Goal: Transaction & Acquisition: Purchase product/service

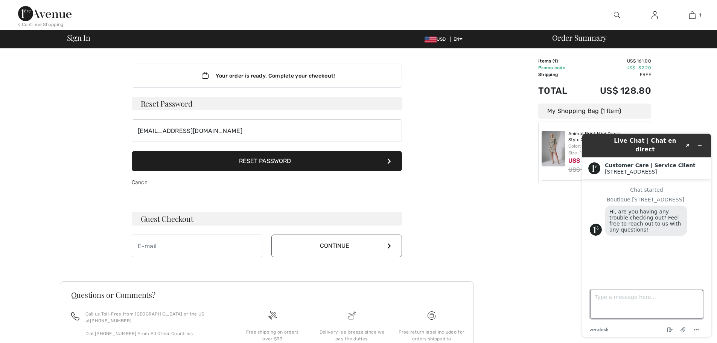
click at [604, 298] on textarea "Type a message here..." at bounding box center [646, 304] width 113 height 29
type textarea "yes"
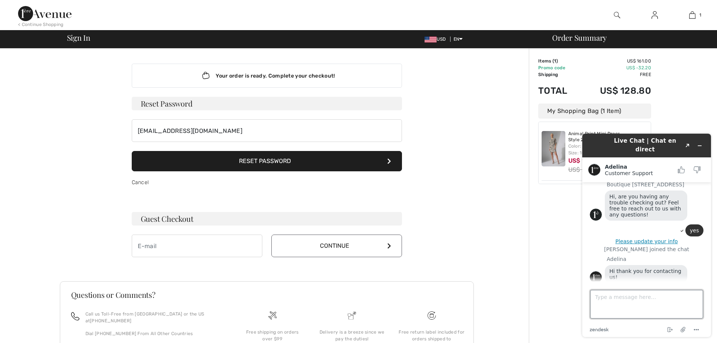
scroll to position [36, 0]
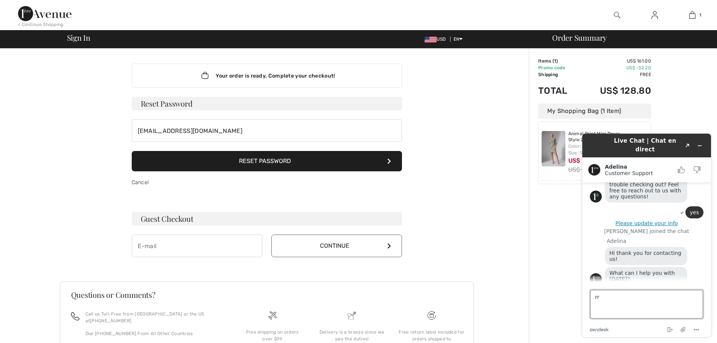
type textarea "r"
type textarea "I reset my password"
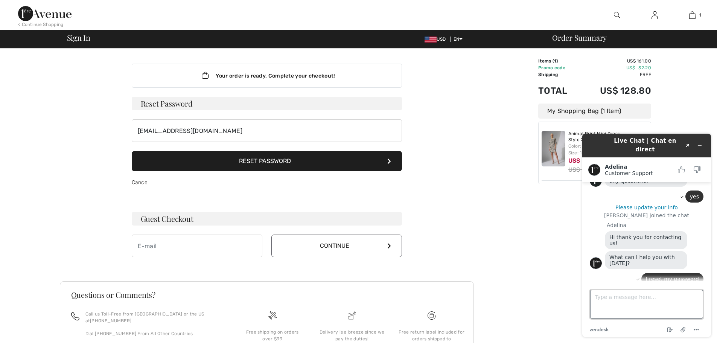
scroll to position [52, 0]
drag, startPoint x: 590, startPoint y: 293, endPoint x: 591, endPoint y: 297, distance: 4.7
click at [591, 293] on textarea "Type a message here..." at bounding box center [646, 304] width 113 height 29
type textarea "it not accepting my new password"
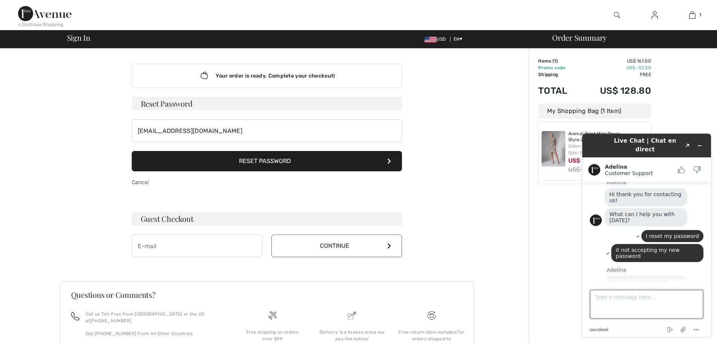
scroll to position [93, 0]
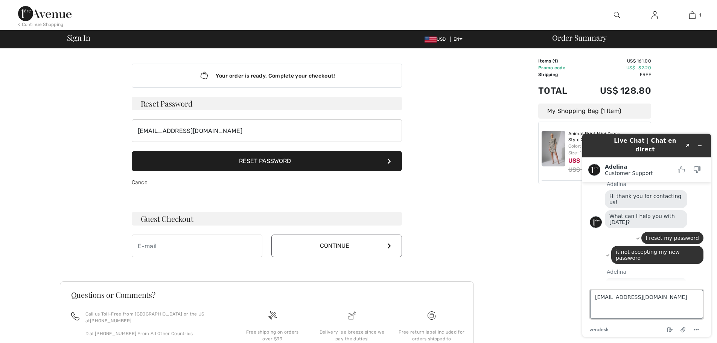
type textarea "[EMAIL_ADDRESS][DOMAIN_NAME]"
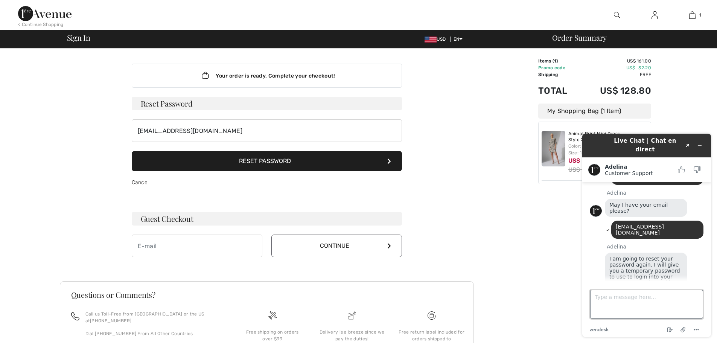
scroll to position [174, 0]
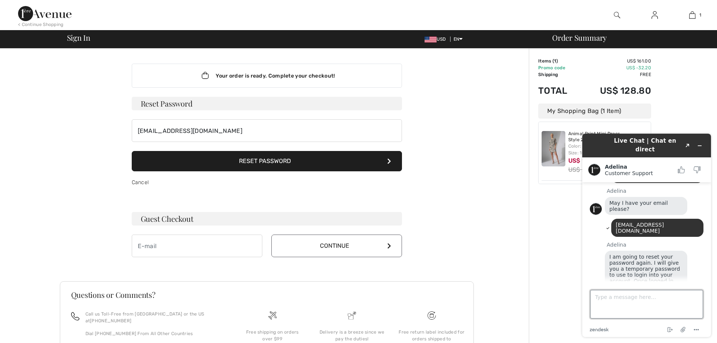
type textarea "p"
type textarea "ok"
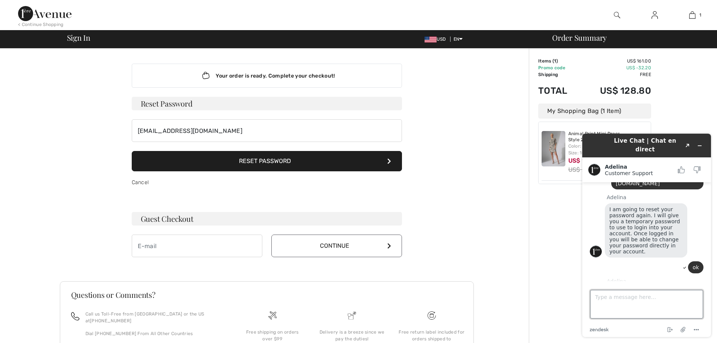
scroll to position [221, 0]
type textarea "ty"
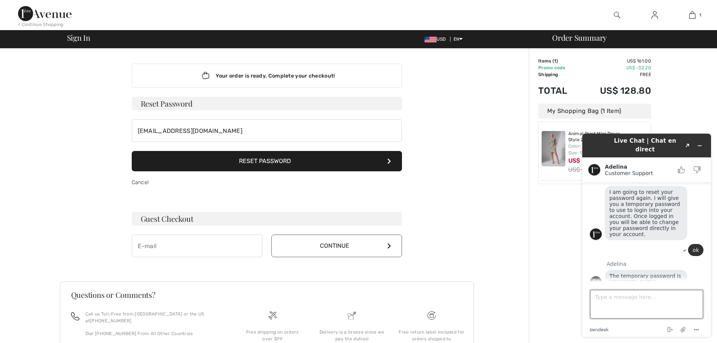
scroll to position [264, 0]
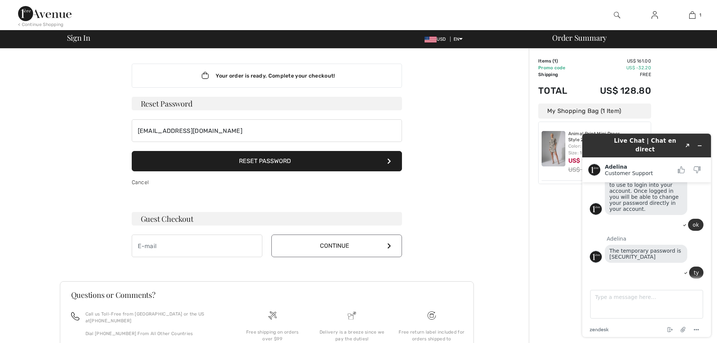
click at [83, 39] on span "Sign In" at bounding box center [78, 38] width 23 height 8
drag, startPoint x: 85, startPoint y: 39, endPoint x: 91, endPoint y: 47, distance: 9.9
click at [91, 47] on div "Sign In USD EN English Français Order Summary" at bounding box center [358, 39] width 717 height 18
click at [87, 44] on div "Sign In USD EN English Français" at bounding box center [274, 39] width 414 height 11
drag, startPoint x: 242, startPoint y: 123, endPoint x: 246, endPoint y: 128, distance: 6.7
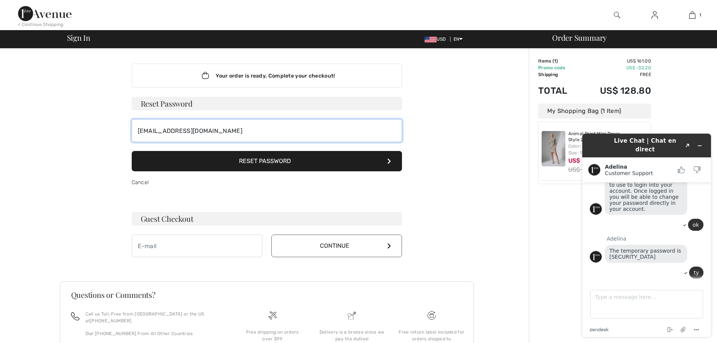
click at [242, 123] on input "[EMAIL_ADDRESS][DOMAIN_NAME]" at bounding box center [267, 130] width 270 height 23
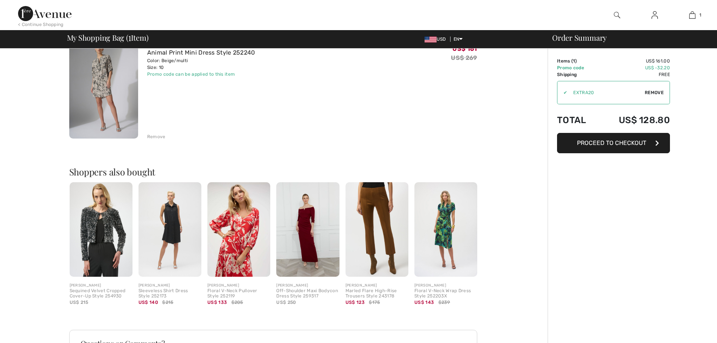
scroll to position [257, 0]
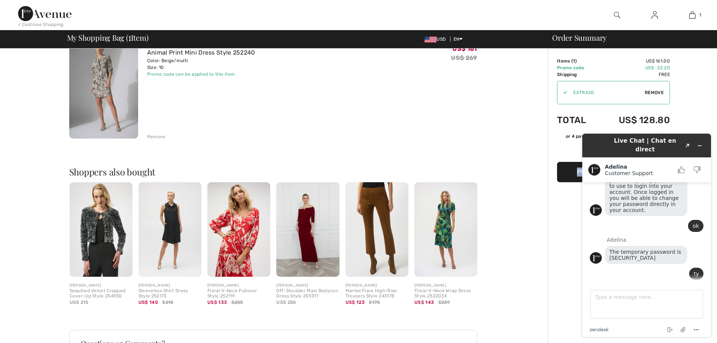
click at [559, 196] on div "Order Summary Details Items ( 1 ) US$ 161.00 Promo code US$ -32.20 Shipping Fre…" at bounding box center [631, 213] width 169 height 481
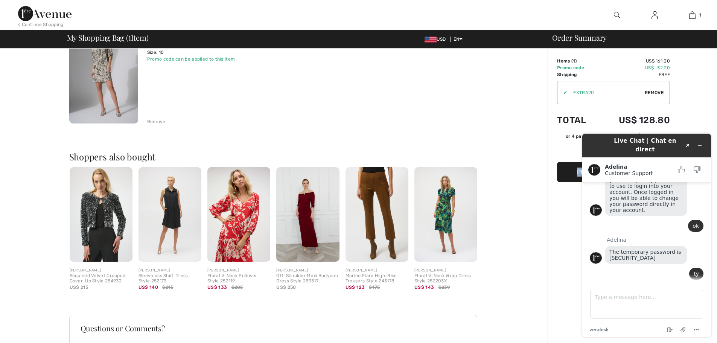
scroll to position [105, 0]
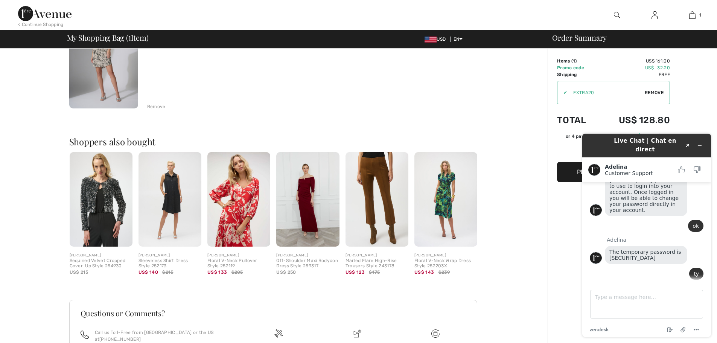
click at [696, 88] on div "Order Summary Details Items ( 1 ) US$ 161.00 Promo code US$ -32.20 Shipping Fre…" at bounding box center [631, 183] width 169 height 481
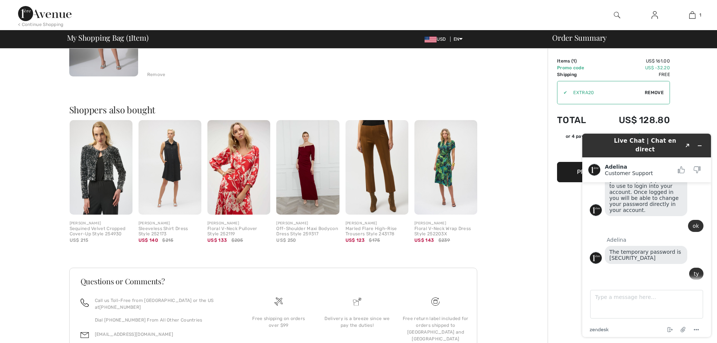
scroll to position [151, 0]
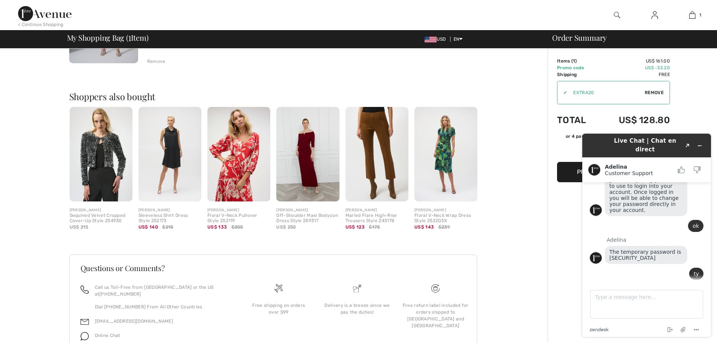
click at [697, 89] on div "Order Summary Details Items ( 1 ) US$ 161.00 Promo code US$ -32.20 Shipping Fre…" at bounding box center [631, 138] width 169 height 481
drag, startPoint x: 679, startPoint y: 135, endPoint x: 559, endPoint y: 170, distance: 124.9
click at [576, 170] on html "Live Chat | Chat en direct Created with Sketch. Adelina Customer Support Custom…" at bounding box center [646, 235] width 141 height 215
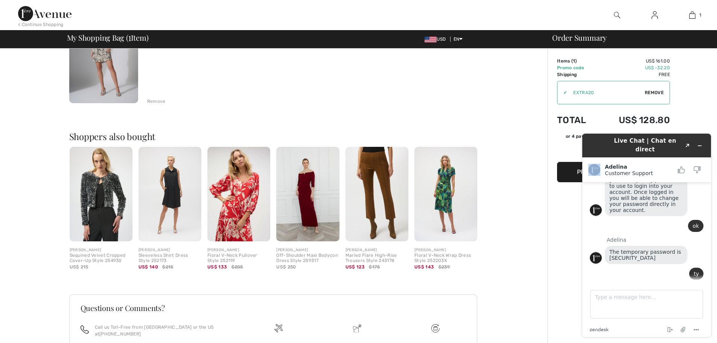
scroll to position [30, 0]
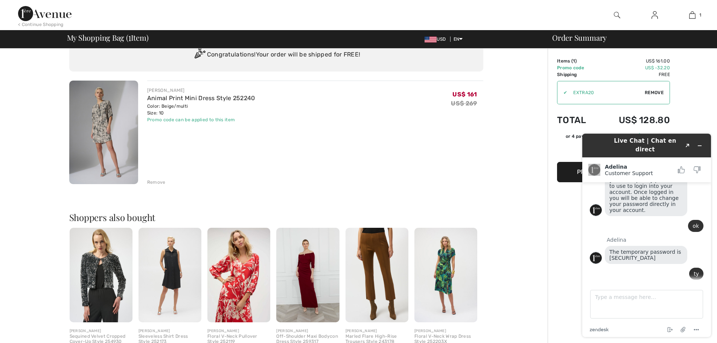
click at [564, 173] on button "Proceed to Checkout" at bounding box center [613, 172] width 113 height 20
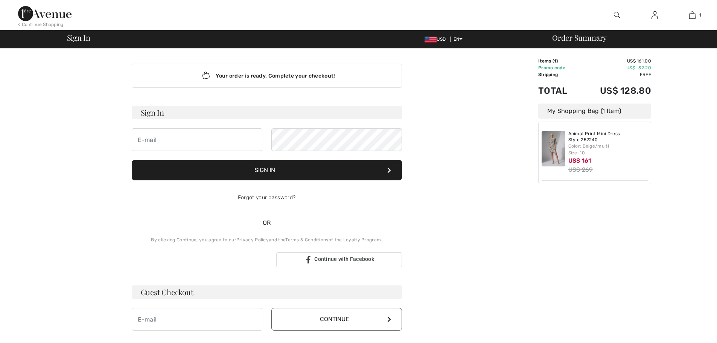
scroll to position [257, 0]
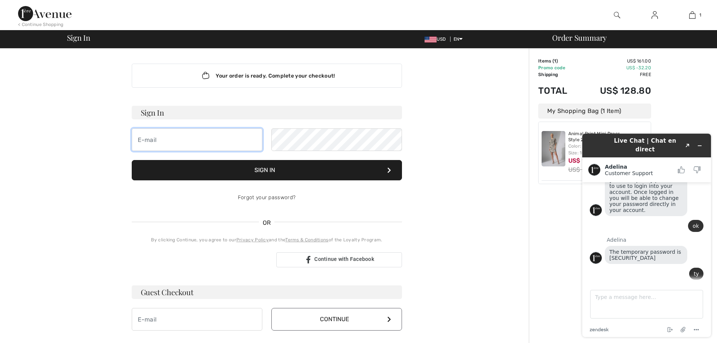
type input "[EMAIL_ADDRESS][DOMAIN_NAME]"
click at [266, 170] on button "Sign In" at bounding box center [267, 170] width 270 height 20
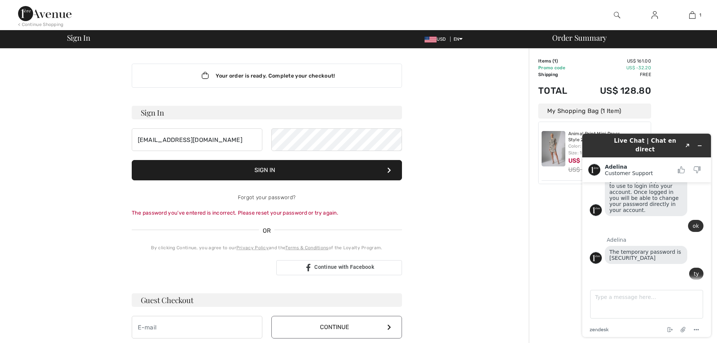
click at [289, 174] on button "Sign In" at bounding box center [267, 170] width 270 height 20
click at [132, 160] on button "Sign In" at bounding box center [267, 170] width 270 height 20
click at [274, 172] on button "Sign In" at bounding box center [267, 170] width 270 height 20
click at [284, 173] on button "Sign In" at bounding box center [267, 170] width 270 height 20
click at [132, 160] on button "Sign In" at bounding box center [267, 170] width 270 height 20
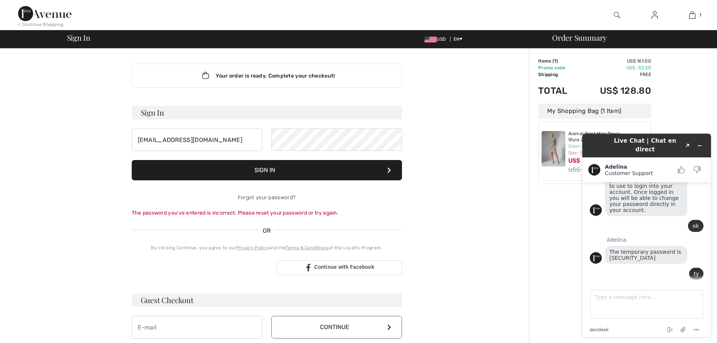
click at [388, 172] on icon at bounding box center [389, 170] width 4 height 6
click at [259, 167] on button "Sign In" at bounding box center [267, 170] width 270 height 20
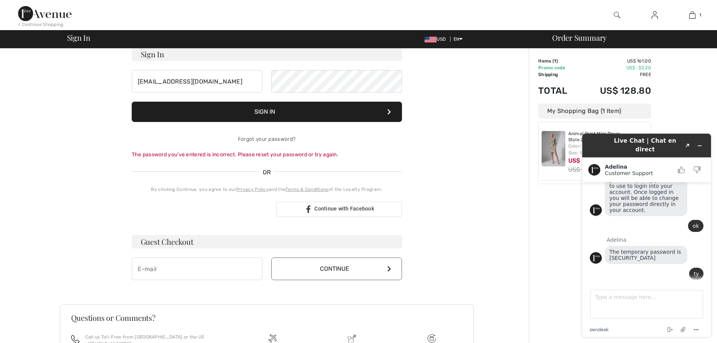
scroll to position [75, 0]
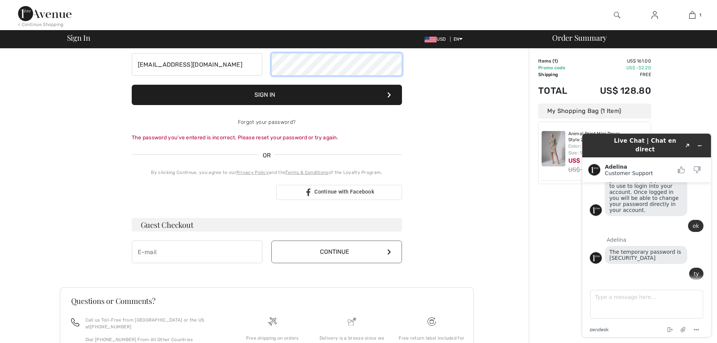
click at [132, 85] on button "Sign In" at bounding box center [267, 95] width 270 height 20
click at [281, 93] on button "Sign In" at bounding box center [267, 95] width 270 height 20
click at [599, 300] on textarea "Type a message here..." at bounding box center [646, 304] width 113 height 29
type textarea "n"
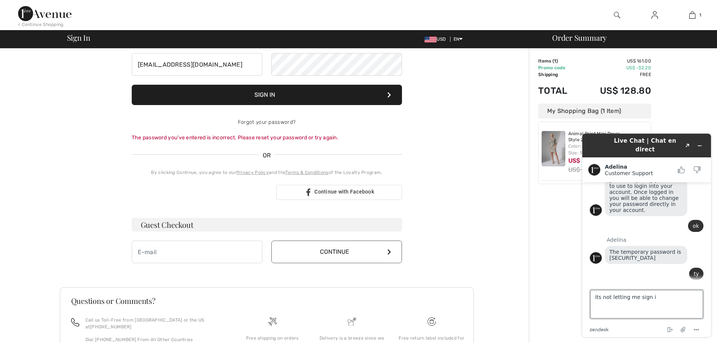
type textarea "its not letting me sign in"
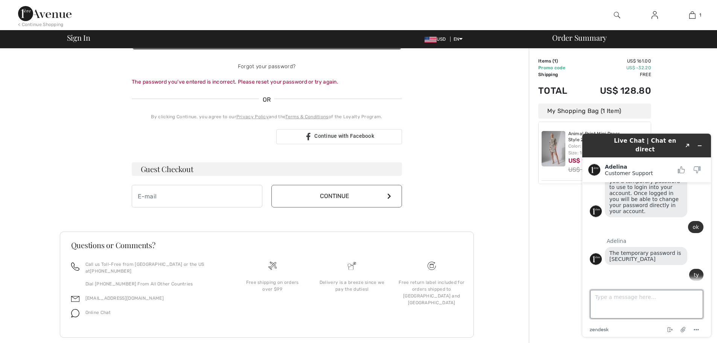
scroll to position [138, 0]
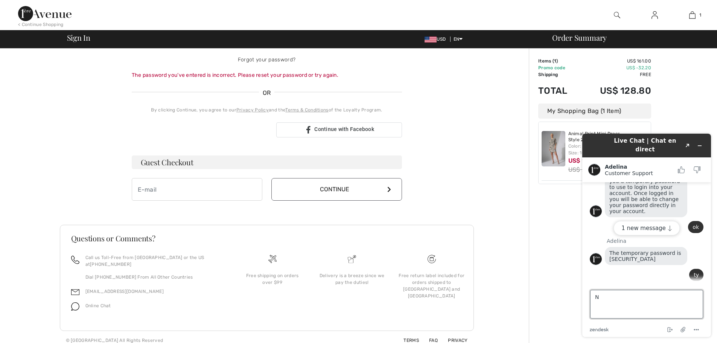
type textarea "No"
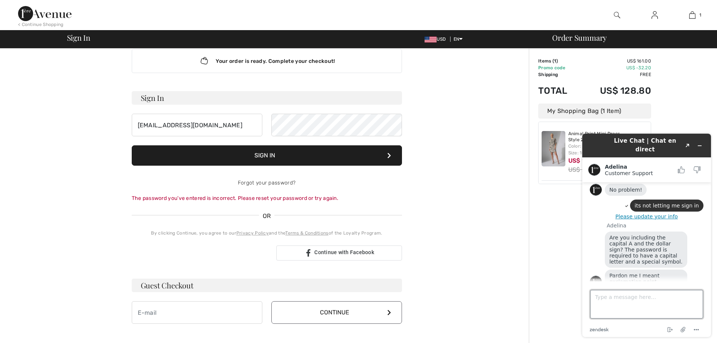
scroll to position [0, 0]
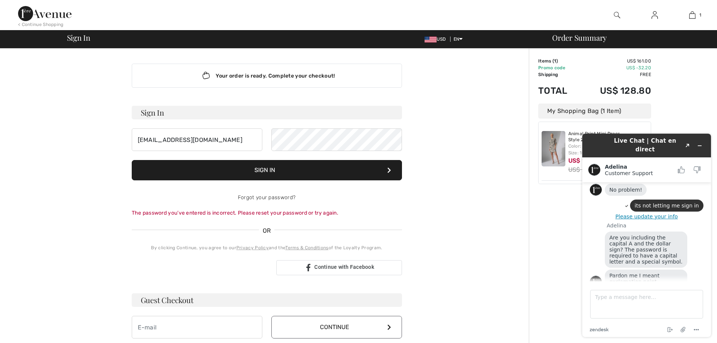
click at [225, 175] on button "Sign In" at bounding box center [267, 170] width 270 height 20
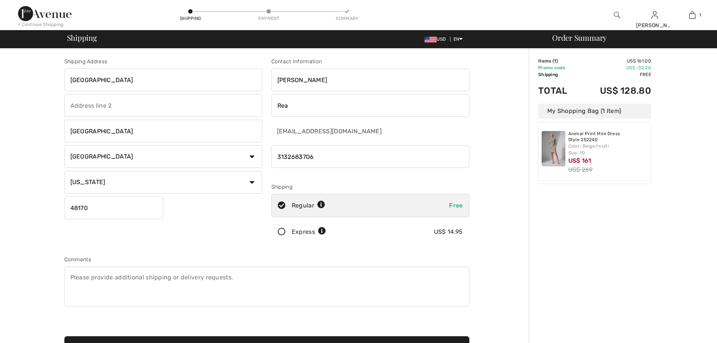
scroll to position [359, 0]
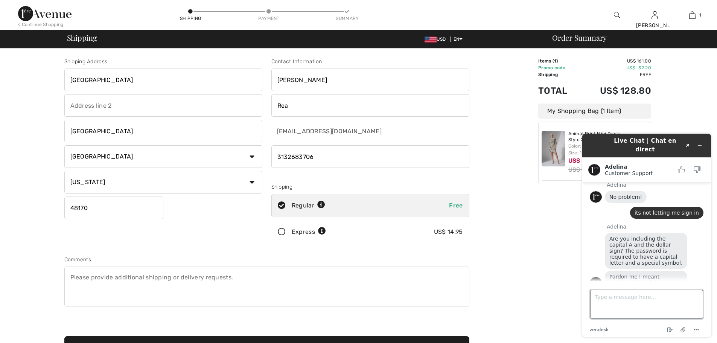
click at [600, 297] on textarea "Type a message here..." at bounding box center [646, 304] width 113 height 29
type textarea "got it"
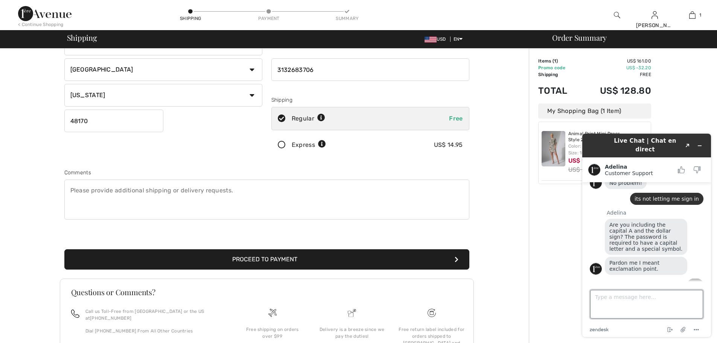
scroll to position [113, 0]
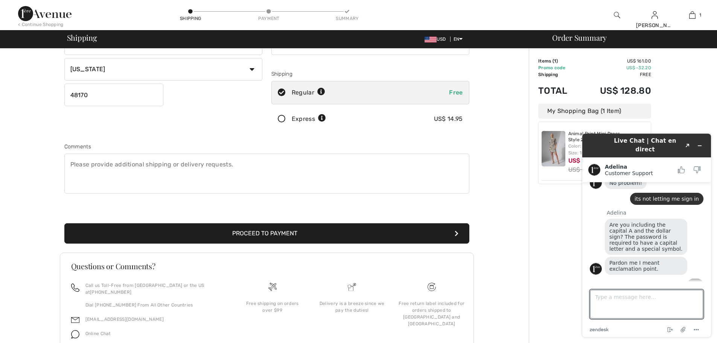
click at [255, 236] on button "Proceed to Payment" at bounding box center [266, 233] width 405 height 20
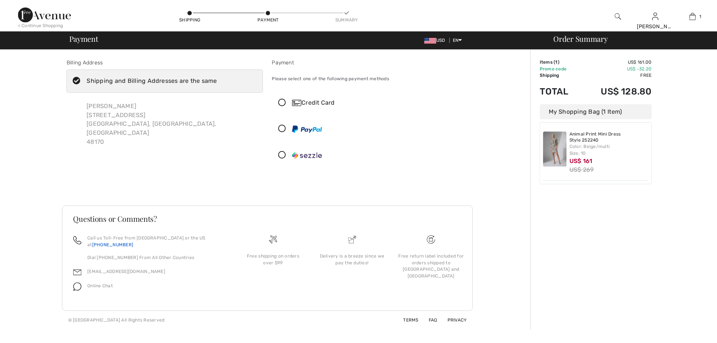
scroll to position [373, 0]
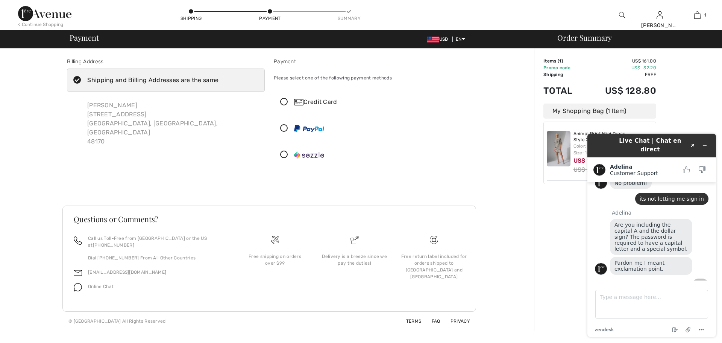
click at [283, 102] on icon at bounding box center [284, 102] width 20 height 8
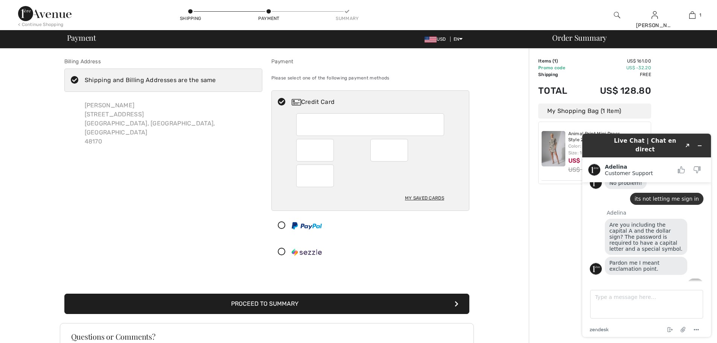
scroll to position [400, 0]
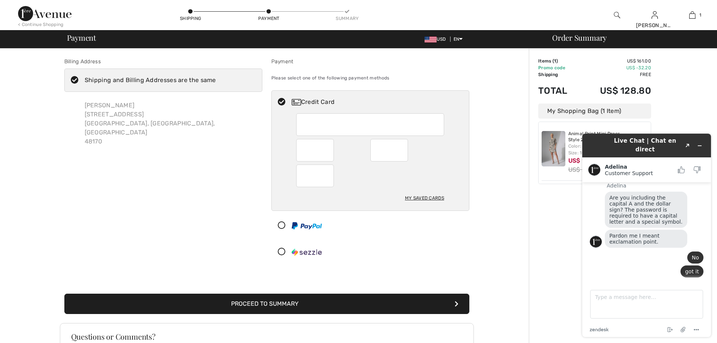
drag, startPoint x: 320, startPoint y: 132, endPoint x: 184, endPoint y: 220, distance: 162.1
click at [184, 220] on div "Billing Address Shipping and Billing Addresses are the same [PERSON_NAME] [STRE…" at bounding box center [163, 162] width 207 height 209
click at [251, 307] on button "Proceed to Summary" at bounding box center [266, 303] width 405 height 20
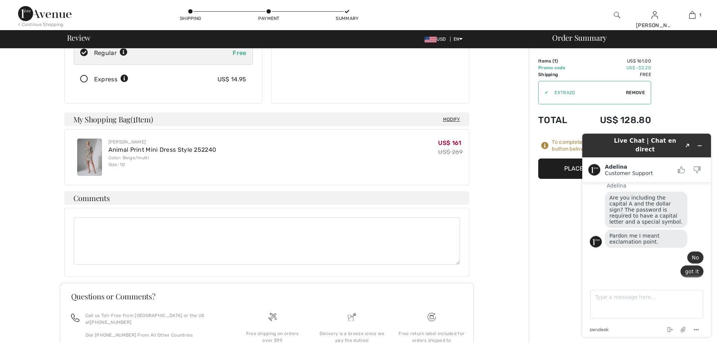
scroll to position [151, 0]
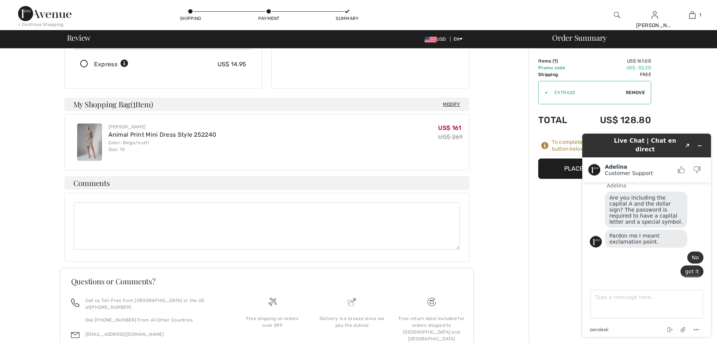
click at [558, 163] on button "Place Your Order" at bounding box center [594, 168] width 113 height 20
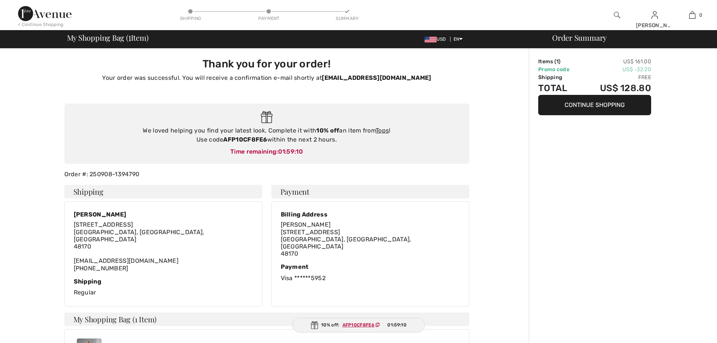
scroll to position [400, 0]
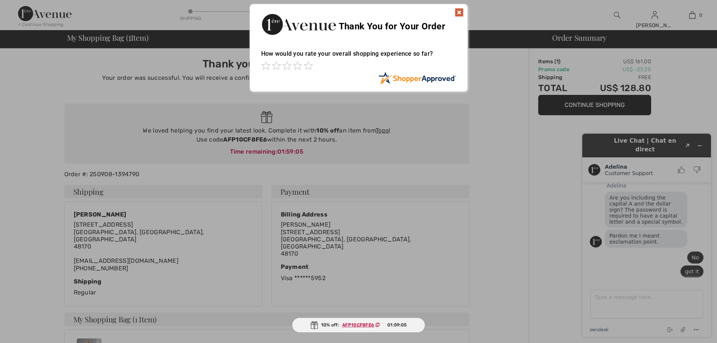
click at [600, 297] on div at bounding box center [358, 171] width 717 height 343
click at [311, 67] on span at bounding box center [308, 65] width 9 height 9
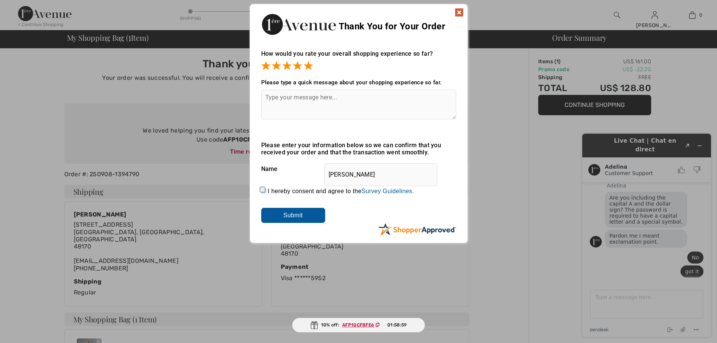
click at [458, 14] on img at bounding box center [459, 12] width 9 height 9
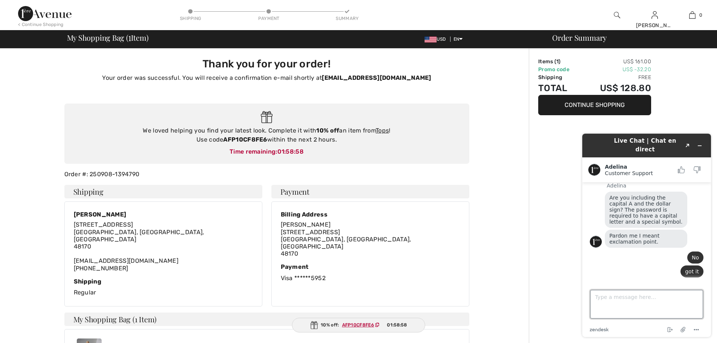
click at [609, 294] on textarea "Type a message here..." at bounding box center [646, 304] width 113 height 29
type textarea "all set ty"
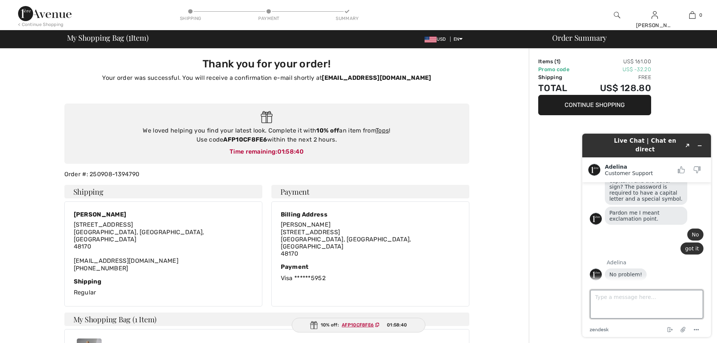
scroll to position [450, 0]
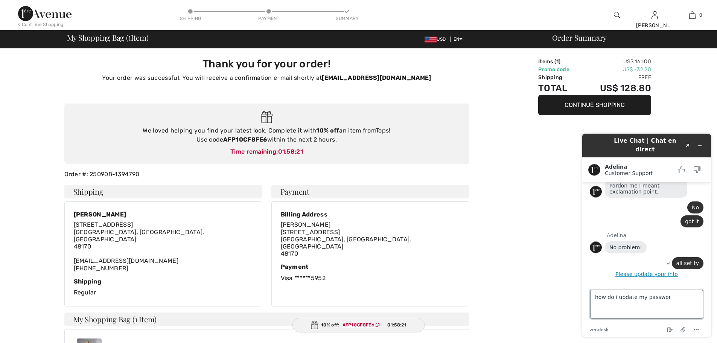
type textarea "how do i update my password"
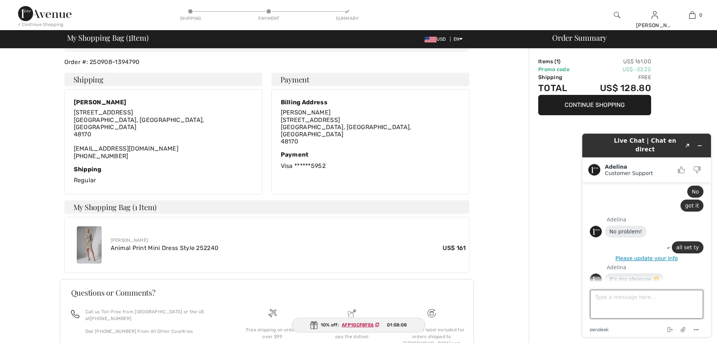
scroll to position [0, 0]
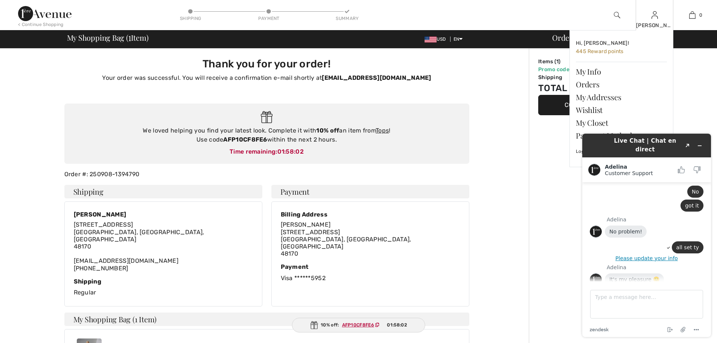
click at [655, 21] on div "Pamela Hi, Pamela! 445 Reward points My Info Orders My Addresses Wishlist My Cl…" at bounding box center [655, 15] width 38 height 30
click at [652, 25] on div "[PERSON_NAME]" at bounding box center [654, 25] width 37 height 8
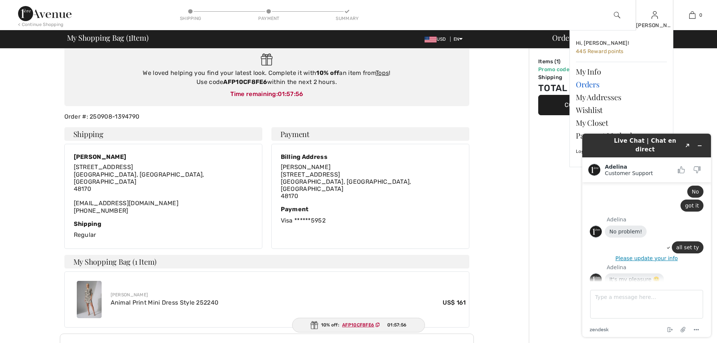
scroll to position [75, 0]
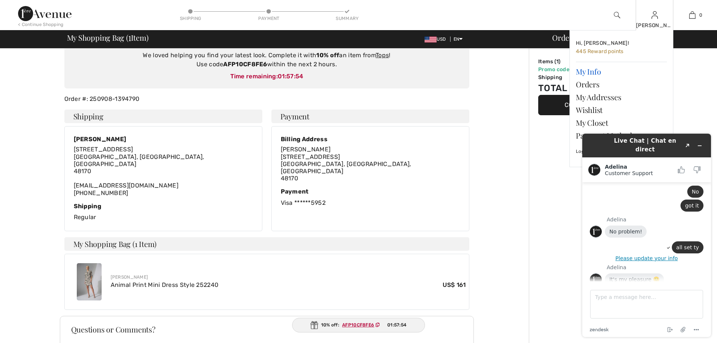
click at [590, 71] on link "My Info" at bounding box center [621, 71] width 91 height 13
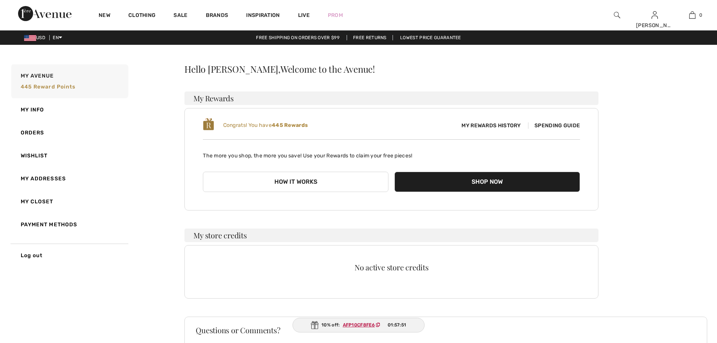
scroll to position [459, 0]
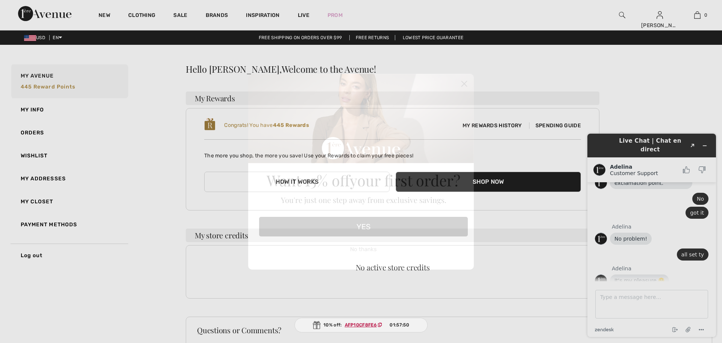
drag, startPoint x: 352, startPoint y: 230, endPoint x: 349, endPoint y: 242, distance: 12.7
drag, startPoint x: 349, startPoint y: 242, endPoint x: 360, endPoint y: 248, distance: 12.1
click at [360, 248] on button "No thanks" at bounding box center [363, 249] width 209 height 19
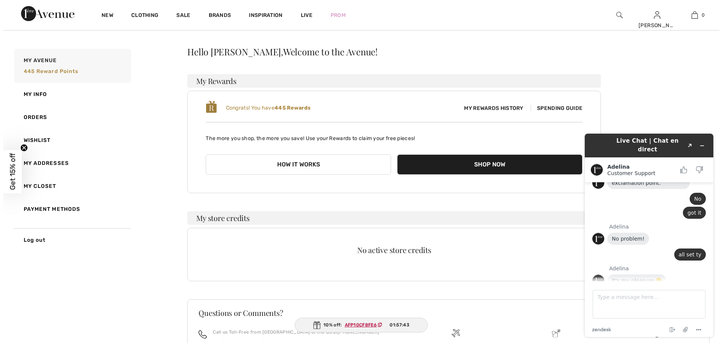
scroll to position [0, 0]
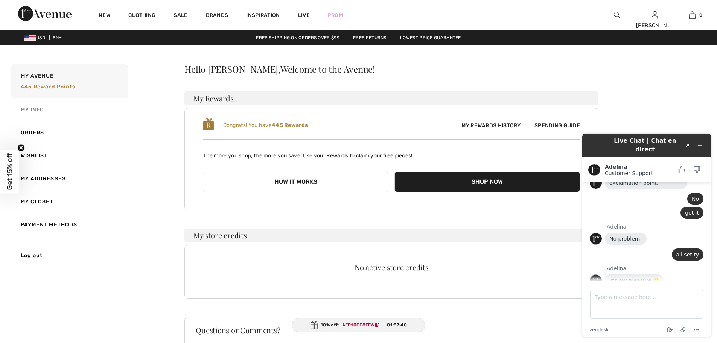
click at [40, 109] on link "My Info" at bounding box center [69, 109] width 119 height 23
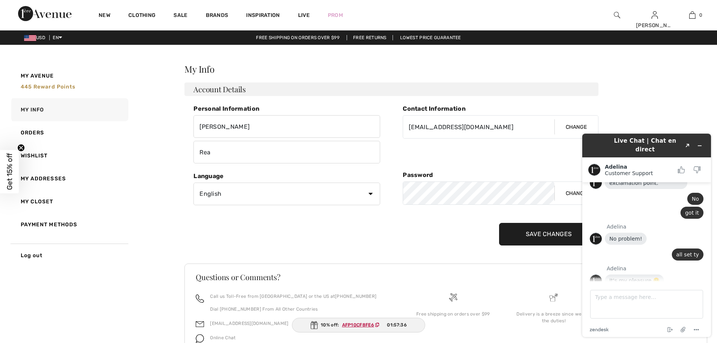
click at [569, 192] on button "Change" at bounding box center [576, 193] width 44 height 23
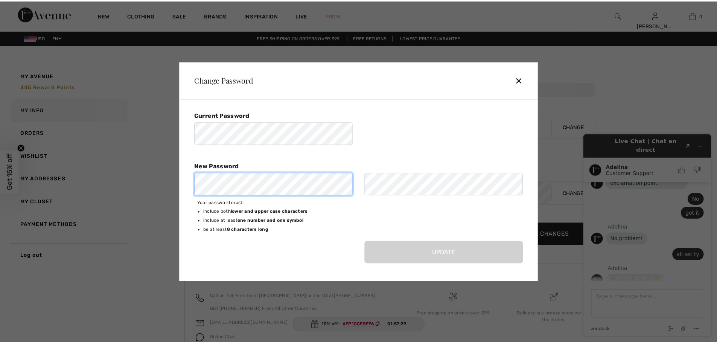
scroll to position [504, 0]
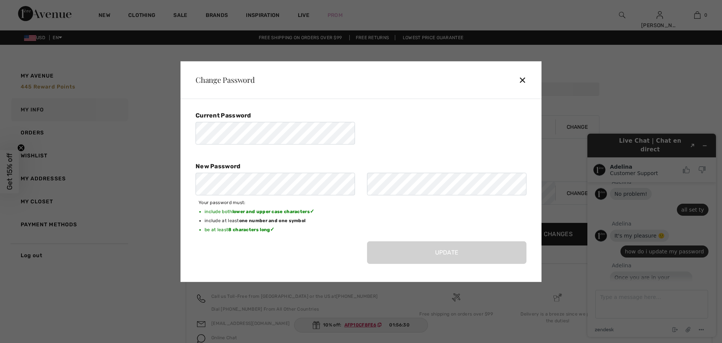
click at [396, 138] on div "Current Password New Password" at bounding box center [361, 154] width 331 height 87
click at [524, 82] on div "✕" at bounding box center [526, 80] width 14 height 16
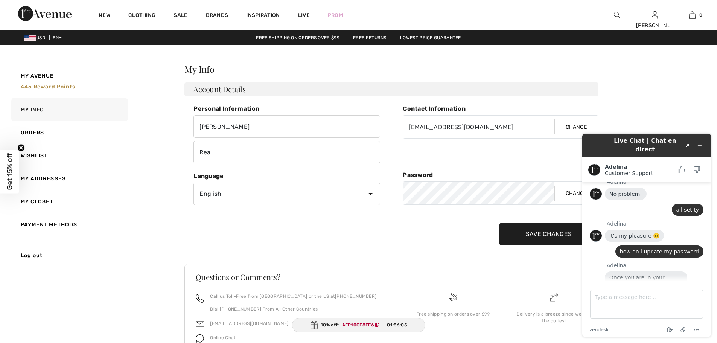
click at [571, 193] on button "Change" at bounding box center [576, 193] width 44 height 23
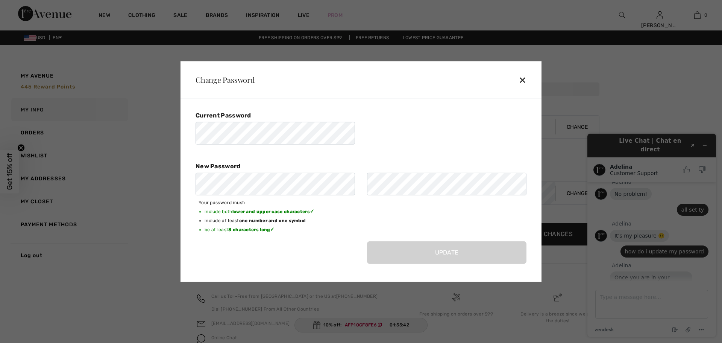
click at [384, 268] on div "Current Password New Password Your password must: include both lower and upper …" at bounding box center [363, 189] width 346 height 168
click at [472, 118] on div "Current Password New Password" at bounding box center [361, 154] width 331 height 87
click at [234, 274] on div "Current Password New Password Your password must: include both lower and upper …" at bounding box center [361, 190] width 361 height 183
click at [265, 228] on b "8 characters long" at bounding box center [249, 229] width 42 height 5
drag, startPoint x: 413, startPoint y: 240, endPoint x: 412, endPoint y: 205, distance: 34.6
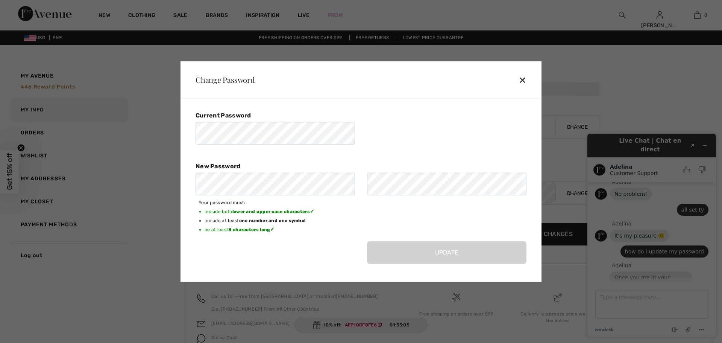
click at [412, 229] on div "Your password must: include both lower and upper case characters ✓ include at l…" at bounding box center [361, 219] width 331 height 43
click at [523, 78] on div "✕" at bounding box center [526, 80] width 14 height 16
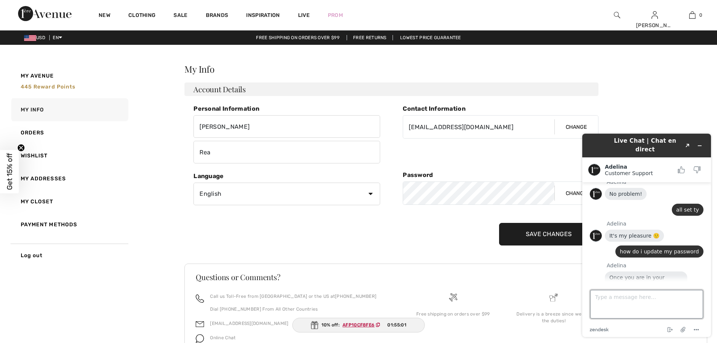
click at [624, 302] on textarea "Type a message here..." at bounding box center [646, 304] width 113 height 29
type textarea "ok"
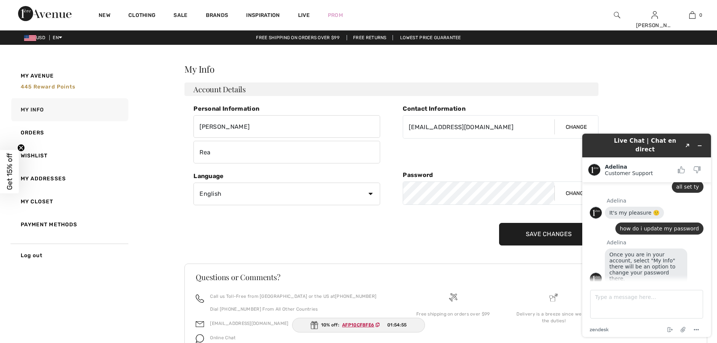
click at [571, 192] on button "Change" at bounding box center [576, 193] width 44 height 23
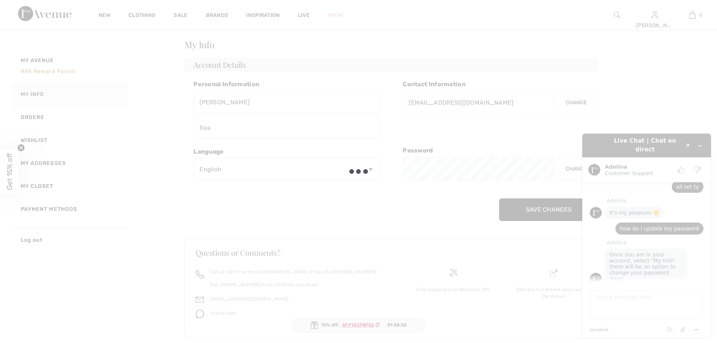
scroll to position [38, 0]
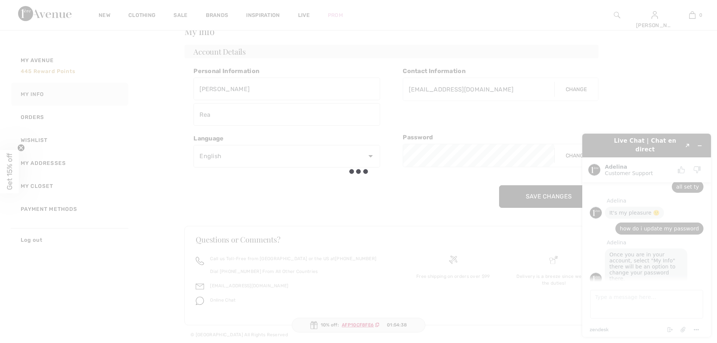
click at [490, 333] on div at bounding box center [358, 171] width 717 height 343
click at [285, 231] on div at bounding box center [358, 171] width 717 height 343
click at [40, 187] on div at bounding box center [358, 171] width 717 height 343
